Goal: Navigation & Orientation: Find specific page/section

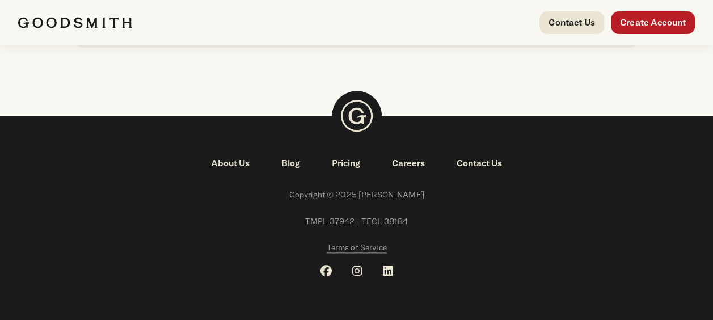
scroll to position [2794, 0]
click at [235, 163] on link "About Us" at bounding box center [230, 163] width 70 height 14
click at [238, 160] on link "About Us" at bounding box center [230, 163] width 70 height 14
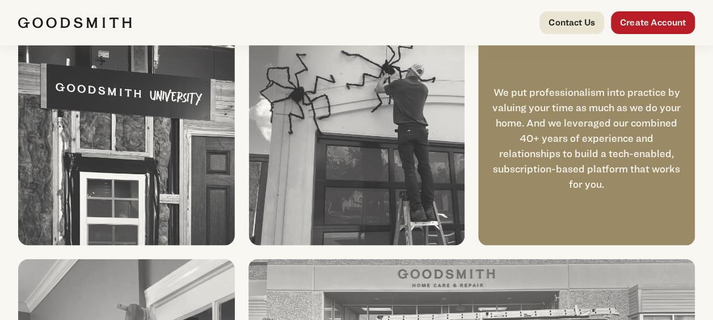
scroll to position [1086, 0]
click at [541, 195] on div "We put professionalism into practice by valuing your time as much as we do your…" at bounding box center [586, 139] width 217 height 214
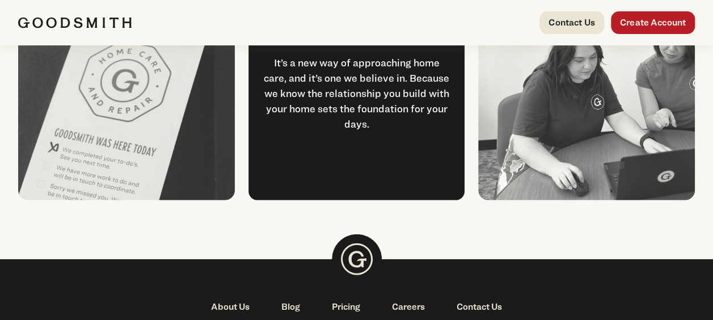
scroll to position [1593, 0]
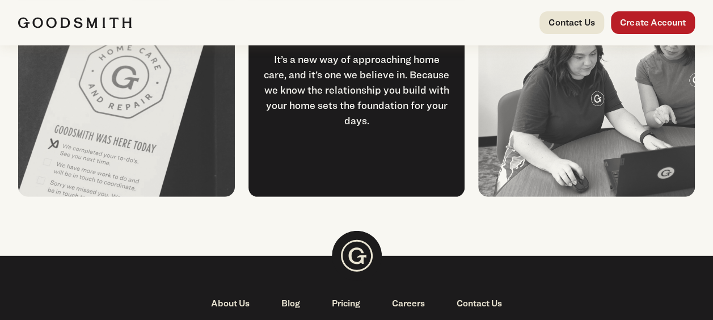
click at [60, 139] on img at bounding box center [126, 90] width 217 height 214
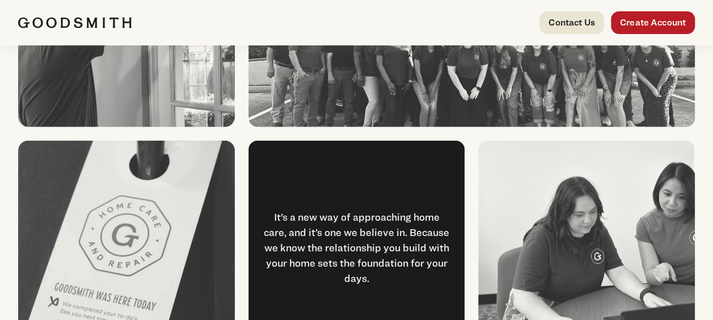
scroll to position [1483, 0]
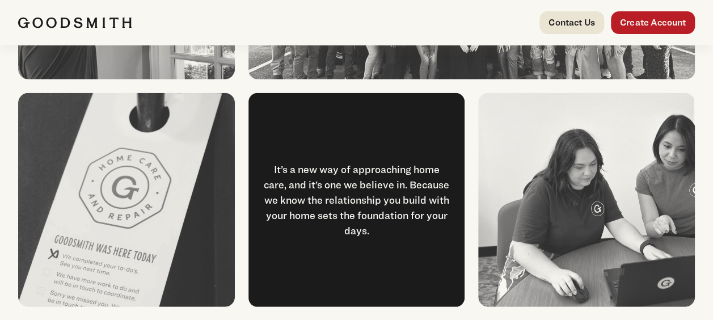
click at [23, 101] on img at bounding box center [126, 200] width 217 height 214
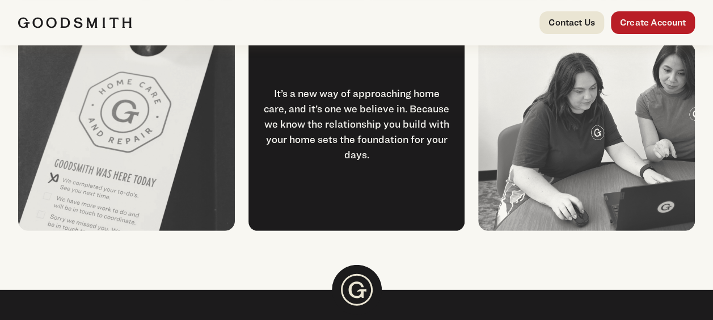
scroll to position [1559, 0]
